Goal: Find specific page/section: Find specific page/section

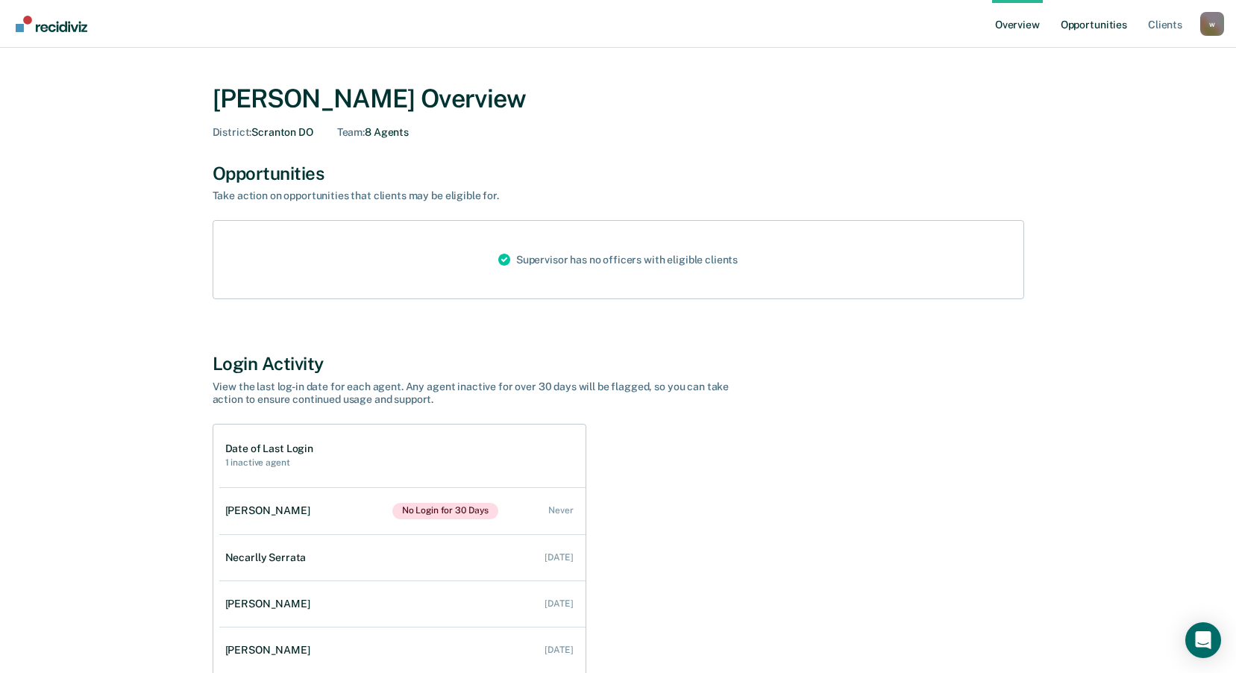
click at [1096, 32] on link "Opportunities" at bounding box center [1094, 24] width 72 height 48
